Goal: Task Accomplishment & Management: Use online tool/utility

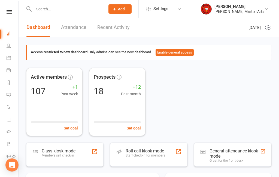
click at [74, 161] on div "Class kiosk mode Members self check-in" at bounding box center [59, 155] width 34 height 14
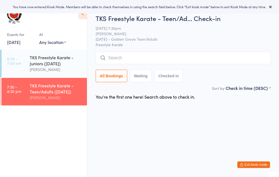
click at [141, 60] on input "search" at bounding box center [183, 58] width 175 height 13
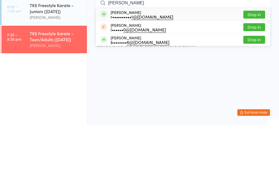
type input "[PERSON_NAME]"
click at [128, 67] on div "r•••••••••• 1@[DOMAIN_NAME]" at bounding box center [142, 69] width 63 height 4
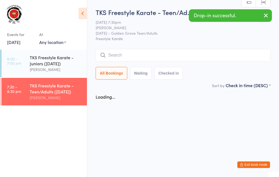
click at [137, 56] on input "search" at bounding box center [183, 55] width 175 height 13
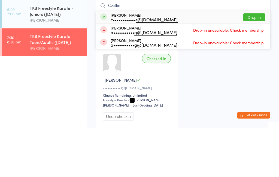
type input "Caitlin"
click at [134, 67] on div "c•••••••••••• r@[DOMAIN_NAME]" at bounding box center [144, 69] width 67 height 4
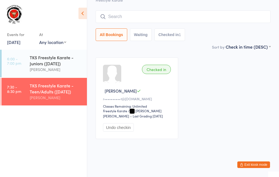
click at [148, 13] on input "search" at bounding box center [183, 16] width 175 height 13
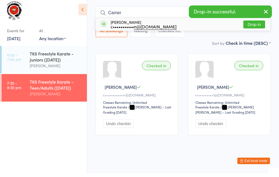
type input "Camer"
click at [128, 24] on div "[PERSON_NAME] c••••••••••• n@[DOMAIN_NAME]" at bounding box center [144, 28] width 66 height 9
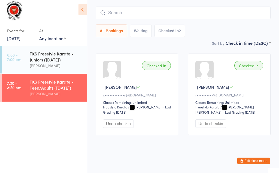
click at [150, 10] on input "search" at bounding box center [183, 16] width 175 height 13
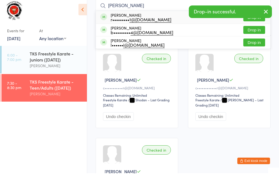
type input "[PERSON_NAME]"
click at [130, 17] on div "[PERSON_NAME] r••••••••• 1@[DOMAIN_NAME]" at bounding box center [141, 21] width 61 height 9
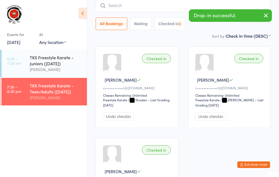
click at [160, 5] on input "search" at bounding box center [183, 5] width 175 height 13
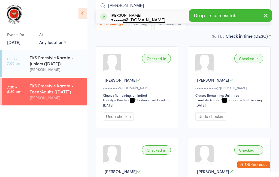
type input "[PERSON_NAME]"
click at [119, 16] on div "[PERSON_NAME] a••••• y@[DOMAIN_NAME]" at bounding box center [138, 17] width 55 height 9
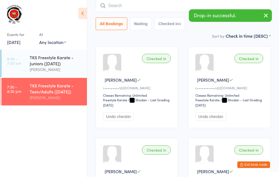
click at [142, 6] on input "search" at bounding box center [183, 5] width 175 height 13
